Goal: Transaction & Acquisition: Purchase product/service

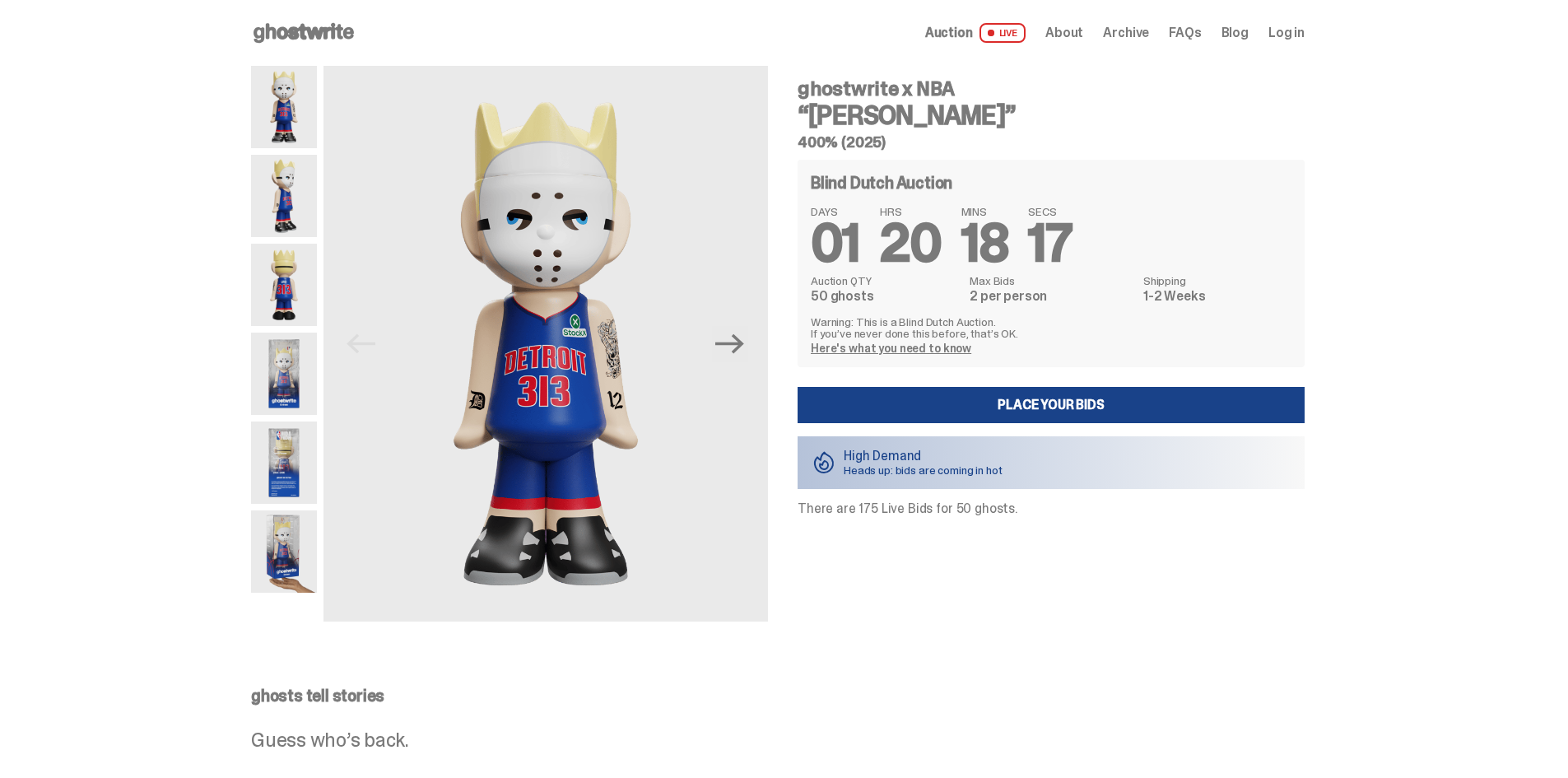
click at [910, 347] on link "Here's what you need to know" at bounding box center [891, 348] width 160 height 15
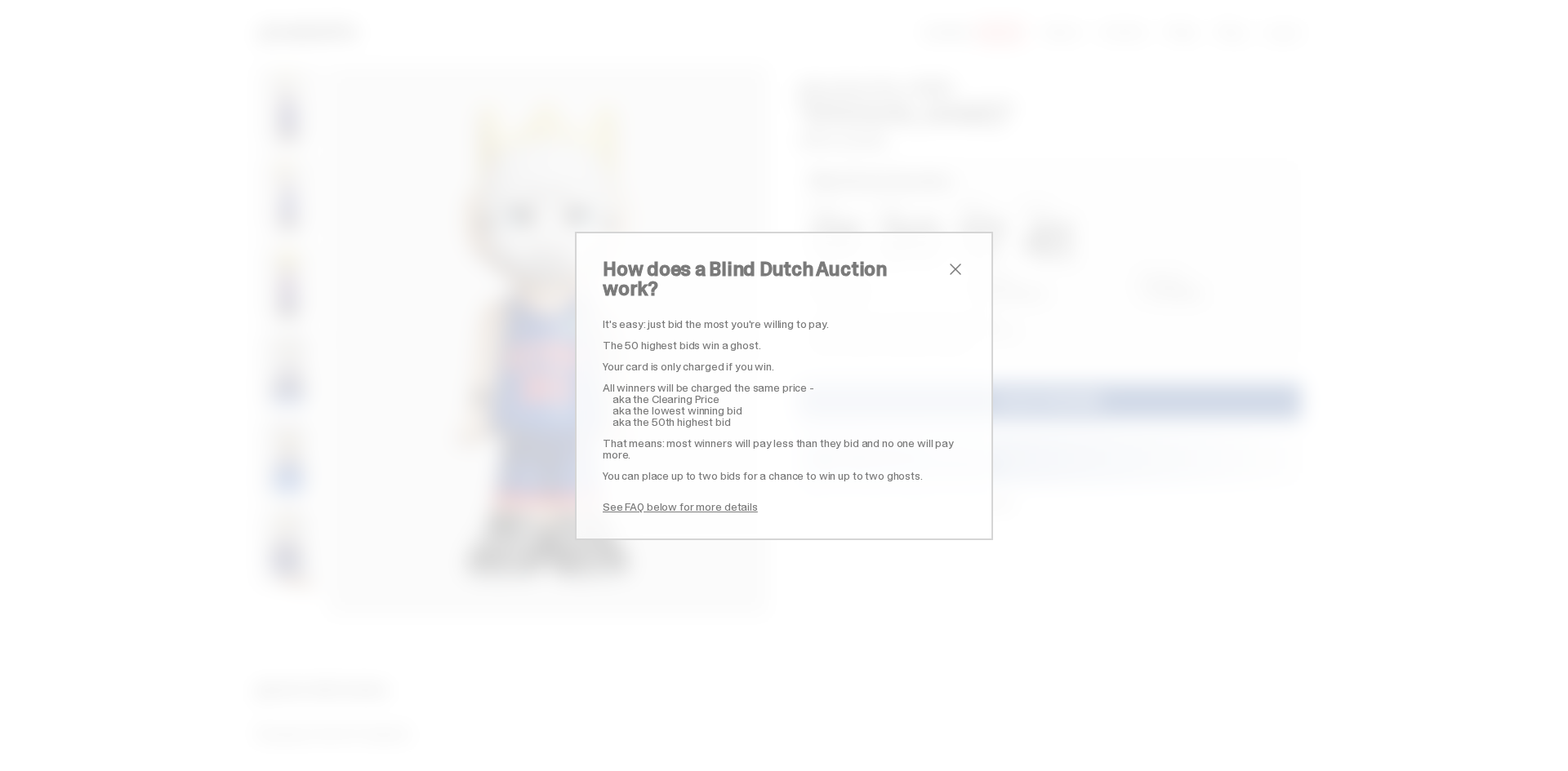
click at [946, 277] on span "close" at bounding box center [956, 269] width 20 height 20
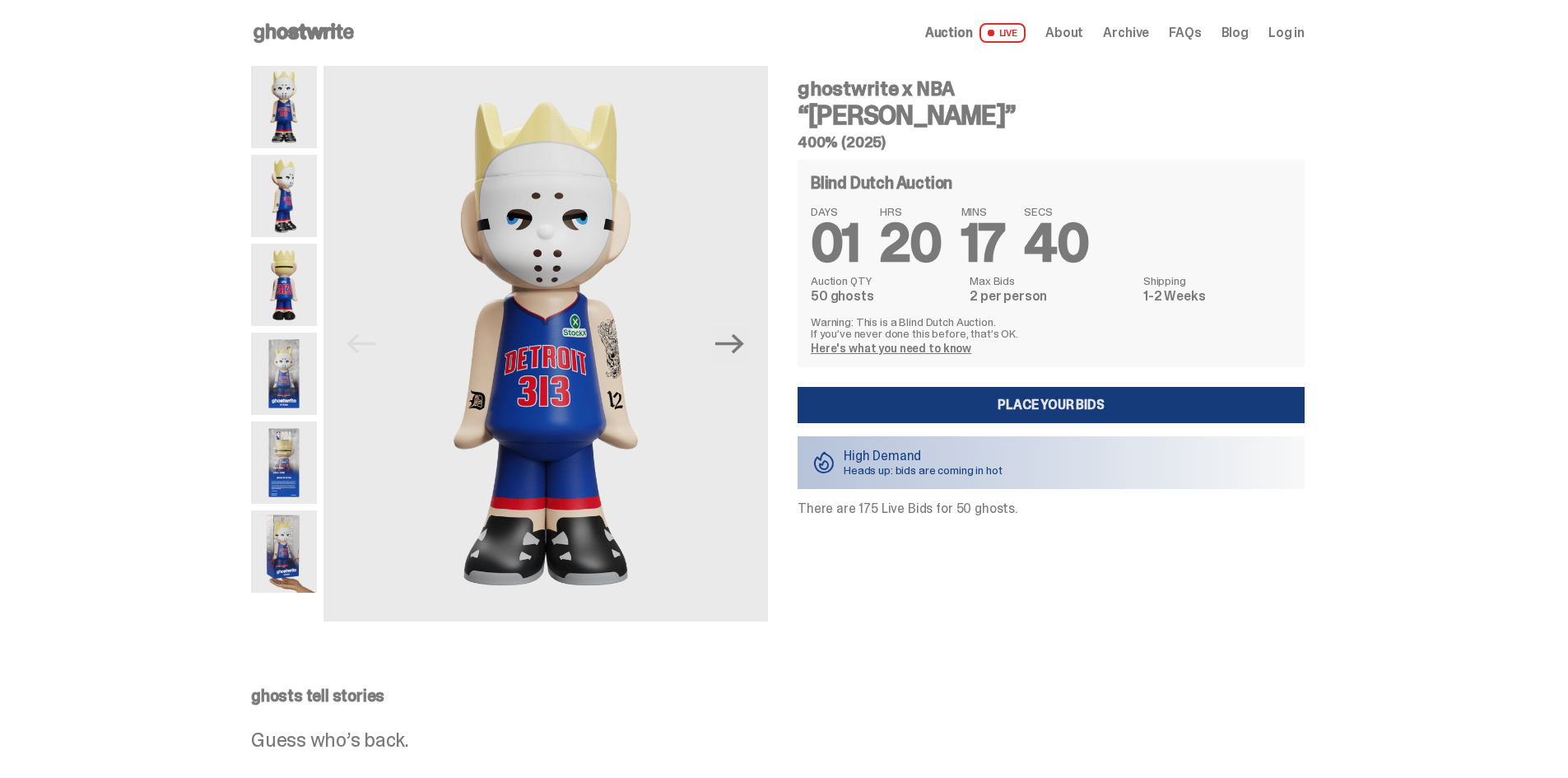
click at [1053, 407] on link "Place your Bids" at bounding box center [1050, 405] width 507 height 37
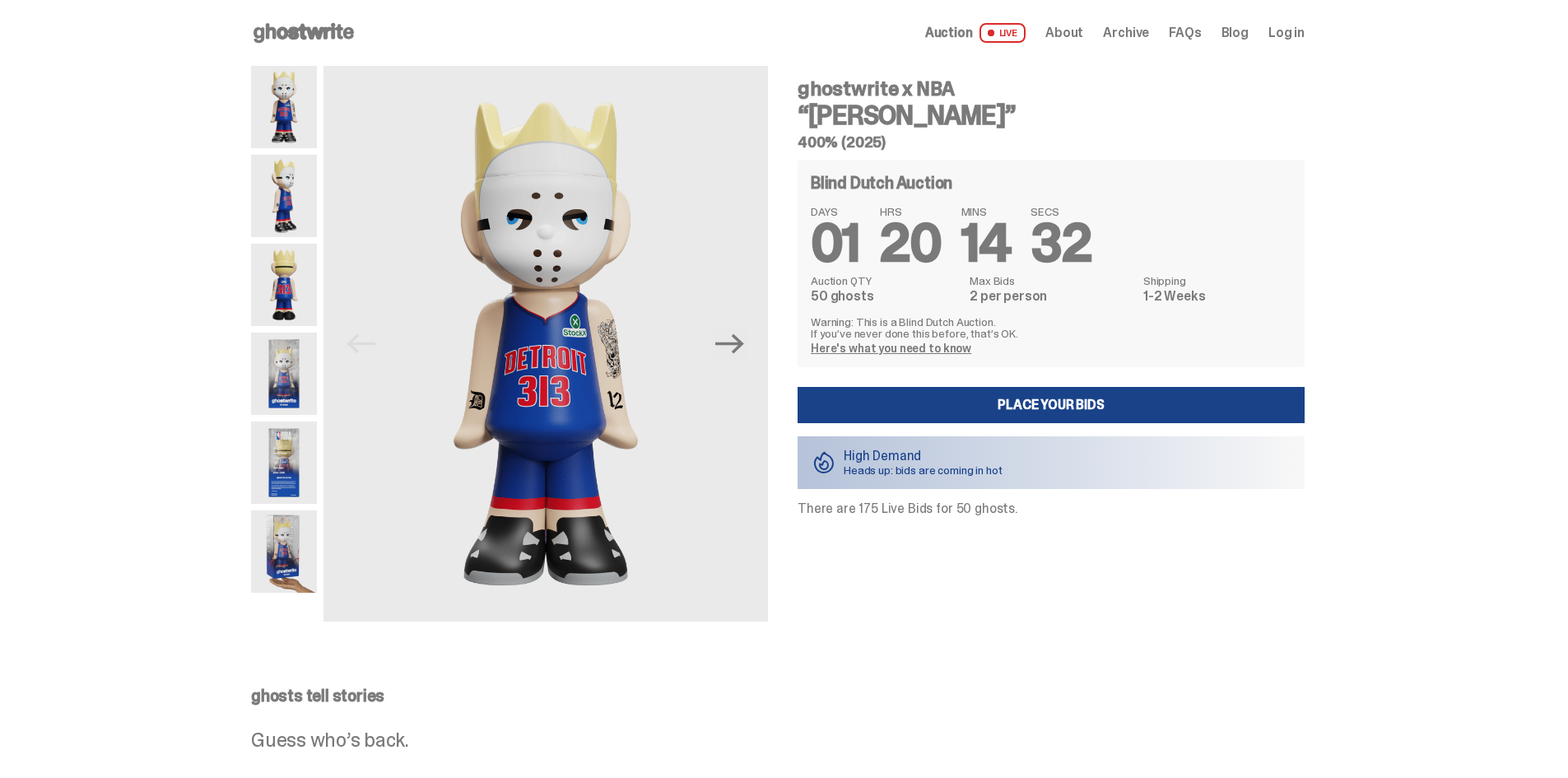
click at [866, 343] on link "Here's what you need to know" at bounding box center [891, 348] width 160 height 15
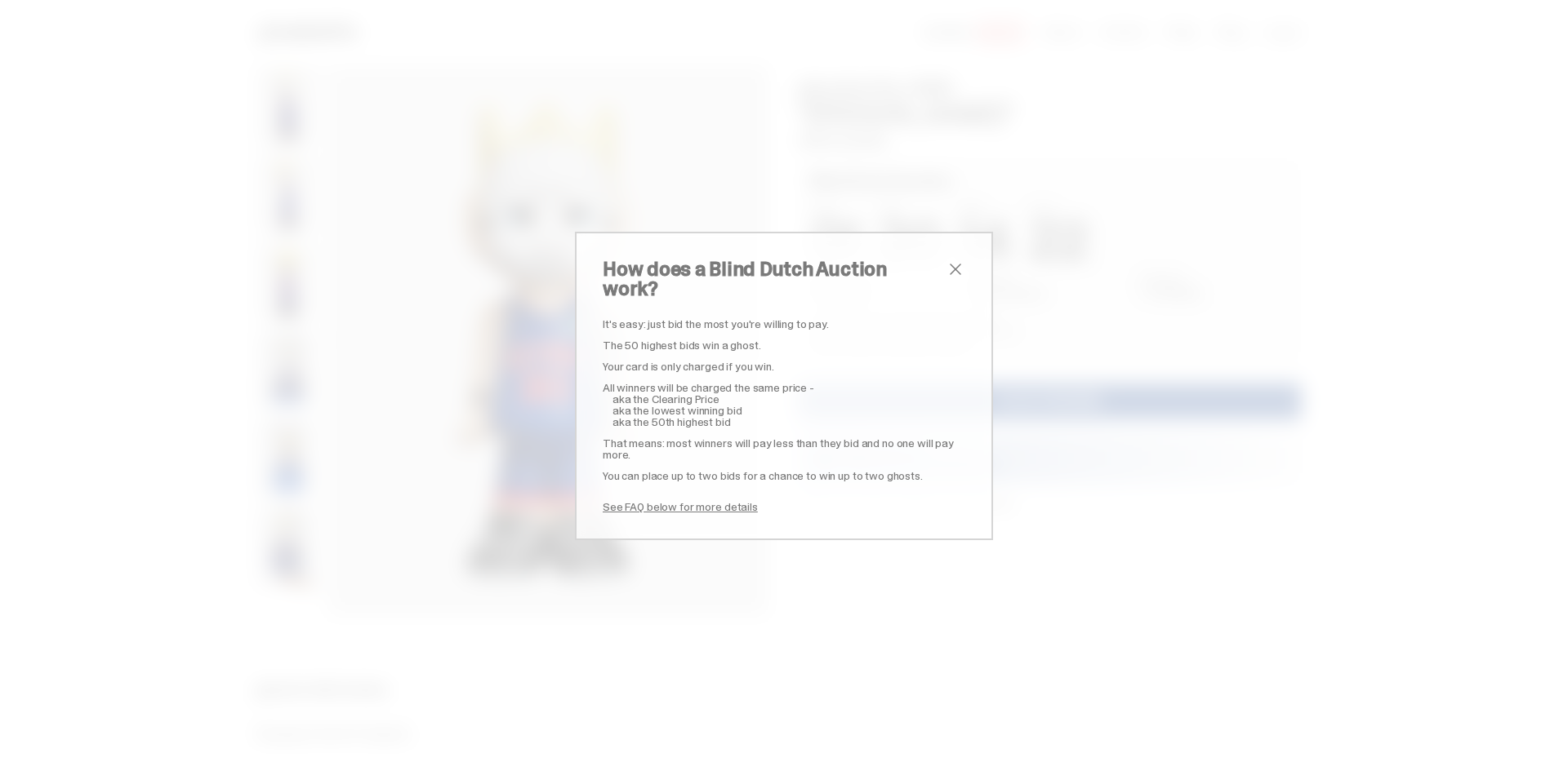
click at [946, 279] on span "close" at bounding box center [956, 269] width 20 height 20
